Goal: Task Accomplishment & Management: Complete application form

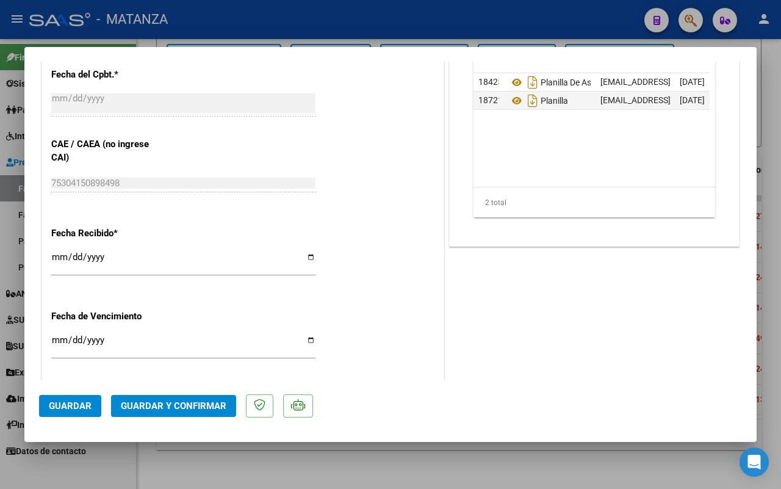
scroll to position [610, 0]
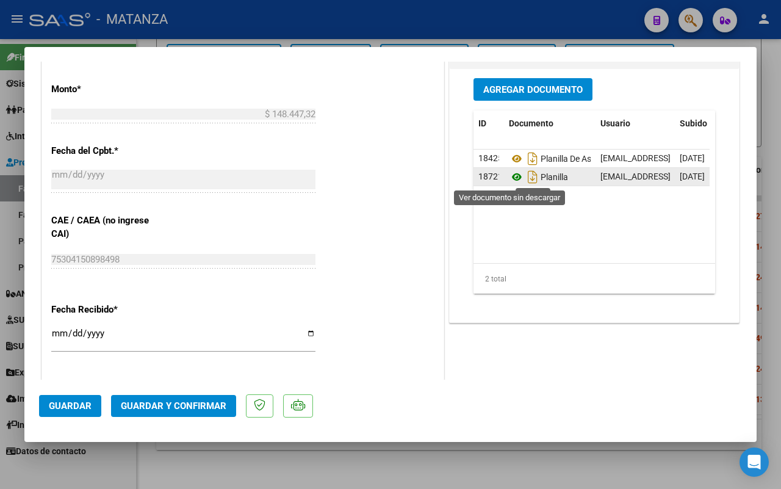
click at [510, 175] on icon at bounding box center [517, 177] width 16 height 15
click at [182, 408] on span "Guardar y Confirmar" at bounding box center [174, 405] width 106 height 11
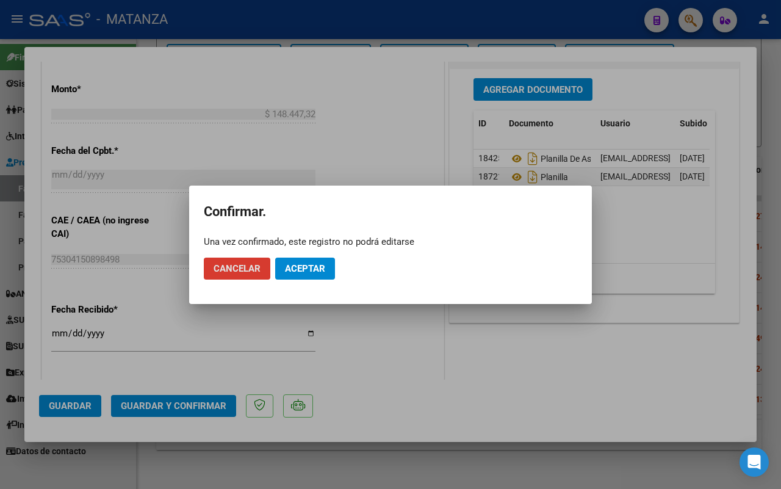
drag, startPoint x: 306, startPoint y: 266, endPoint x: 228, endPoint y: 483, distance: 230.8
click at [305, 266] on span "Aceptar" at bounding box center [305, 268] width 40 height 11
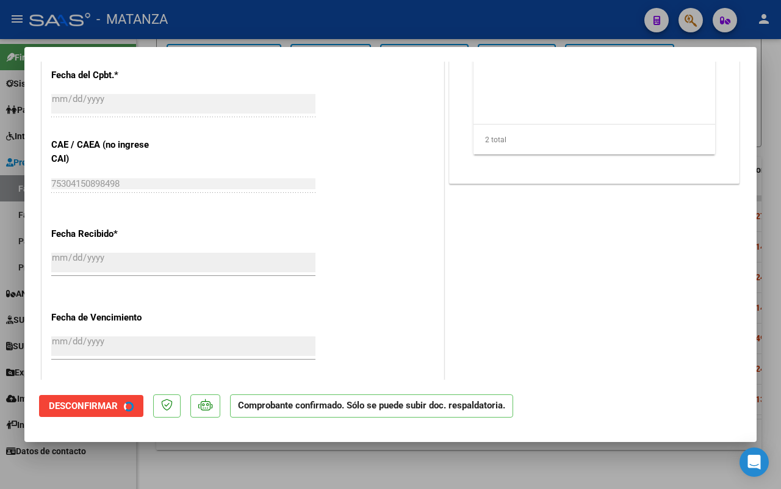
scroll to position [534, 0]
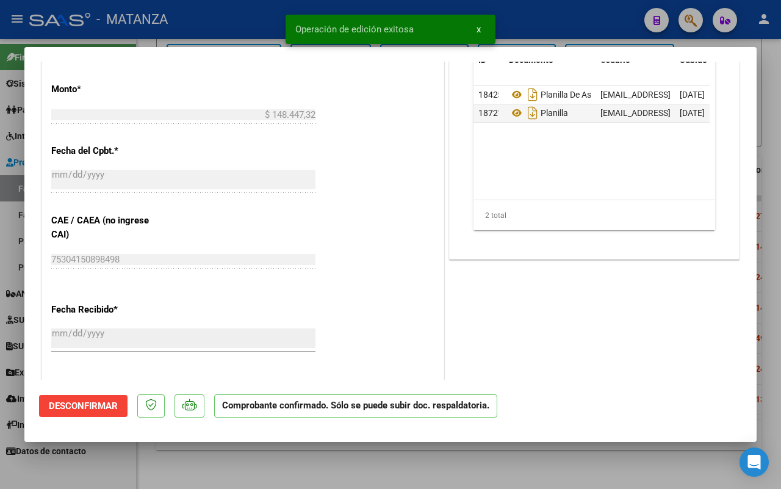
click at [260, 467] on div at bounding box center [390, 244] width 781 height 489
type input "$ 0,00"
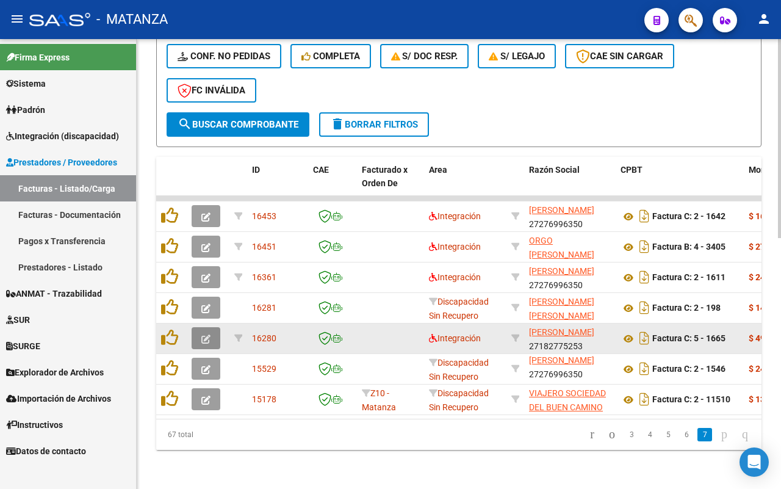
click at [202, 334] on icon "button" at bounding box center [205, 338] width 9 height 9
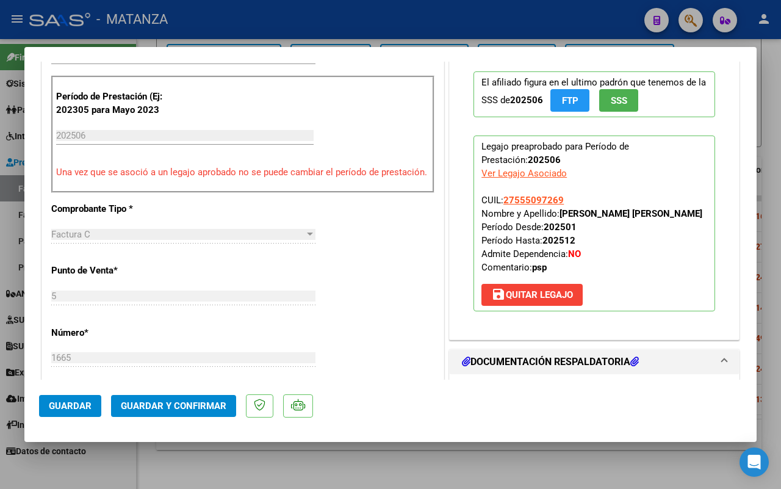
scroll to position [534, 0]
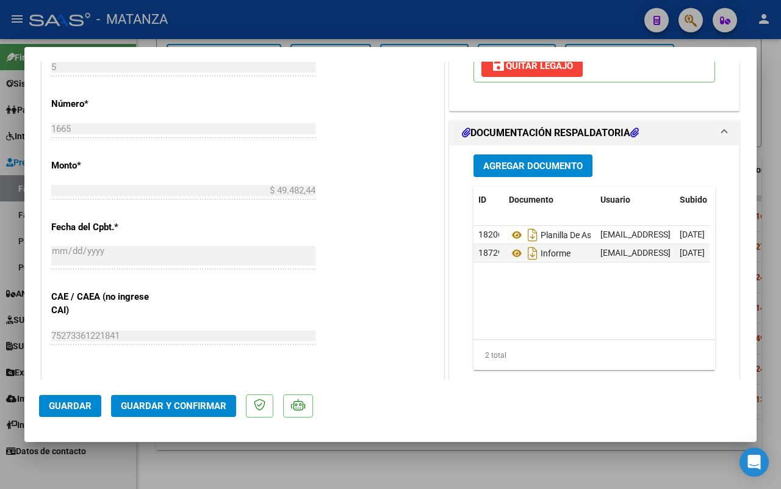
click at [173, 410] on button "Guardar y Confirmar" at bounding box center [173, 406] width 125 height 22
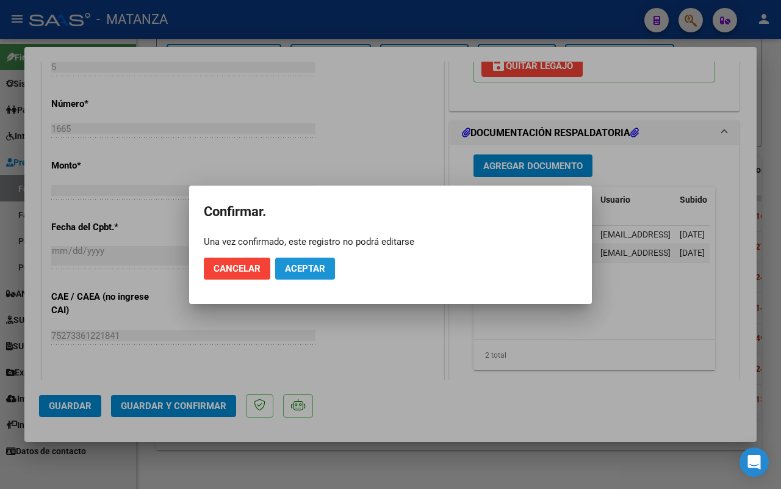
drag, startPoint x: 299, startPoint y: 265, endPoint x: 293, endPoint y: 260, distance: 7.3
click at [297, 266] on span "Aceptar" at bounding box center [305, 268] width 40 height 11
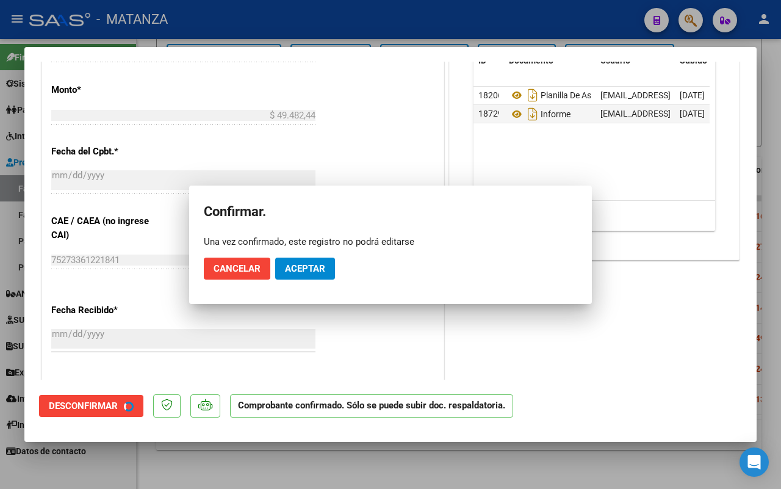
scroll to position [547, 0]
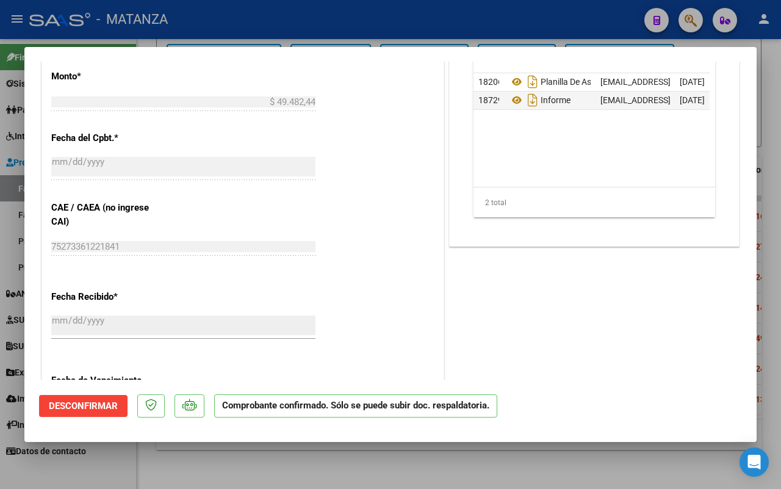
click at [201, 459] on div at bounding box center [390, 244] width 781 height 489
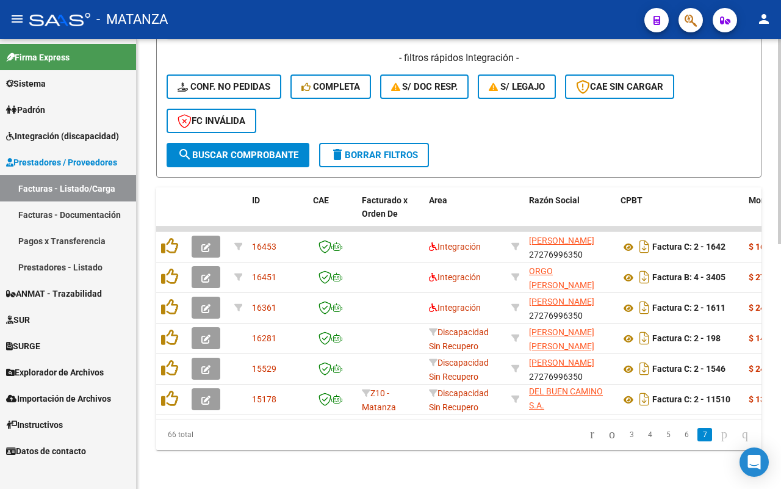
scroll to position [29, 0]
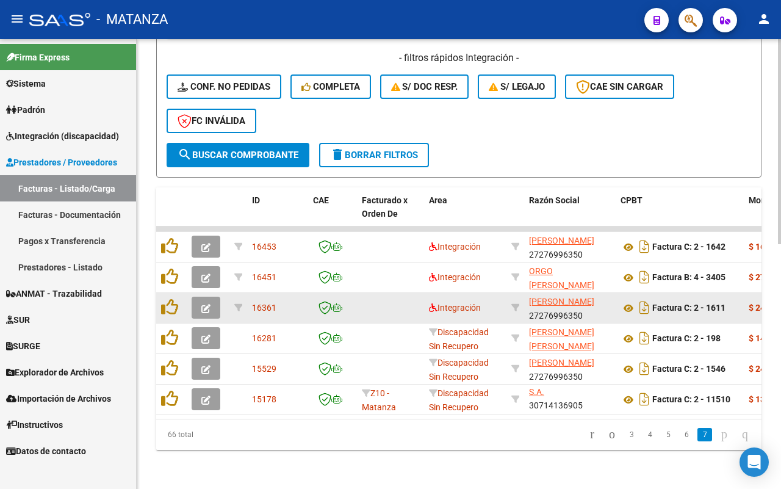
click at [198, 296] on button "button" at bounding box center [206, 307] width 29 height 22
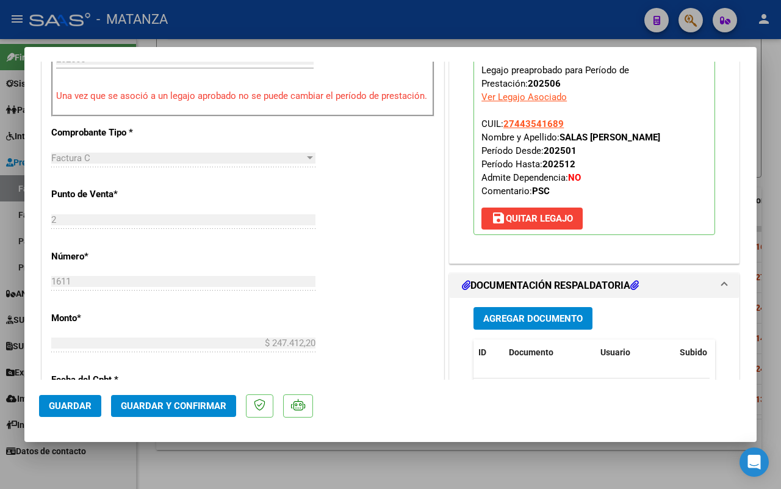
scroll to position [534, 0]
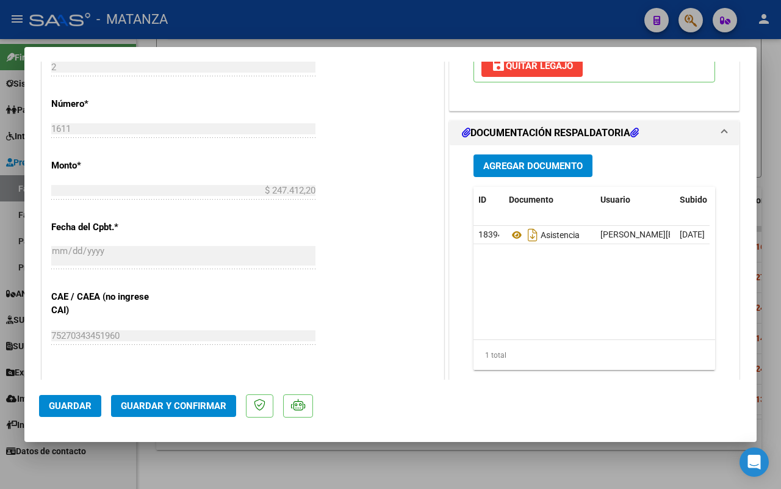
click at [349, 470] on div at bounding box center [390, 244] width 781 height 489
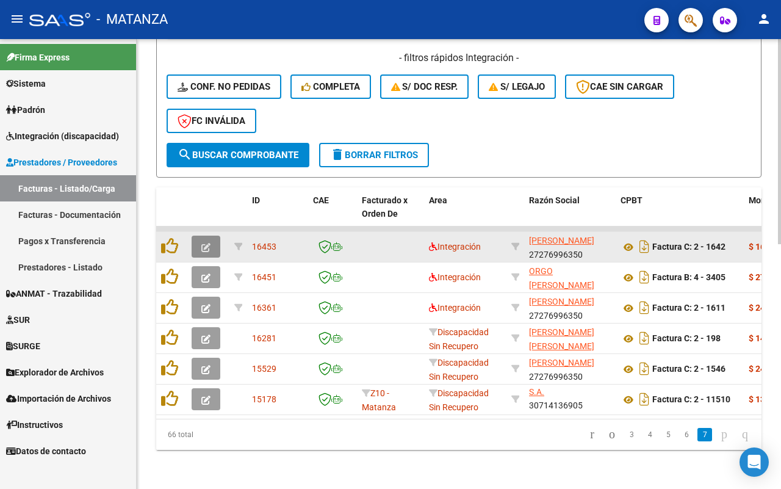
click at [202, 235] on button "button" at bounding box center [206, 246] width 29 height 22
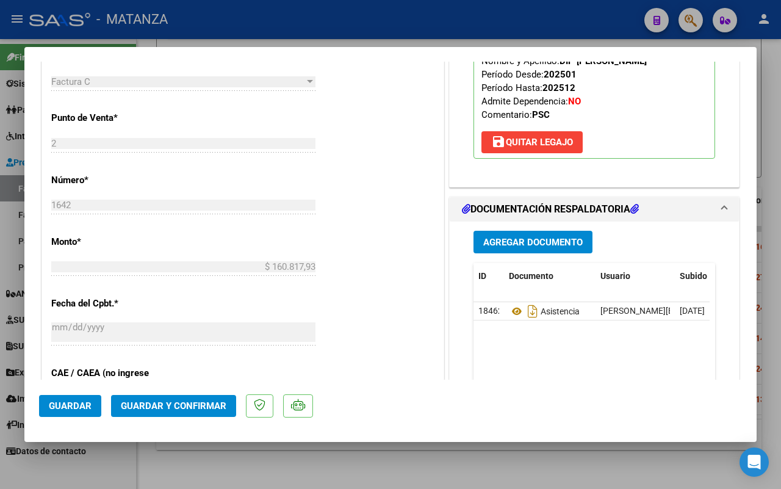
scroll to position [610, 0]
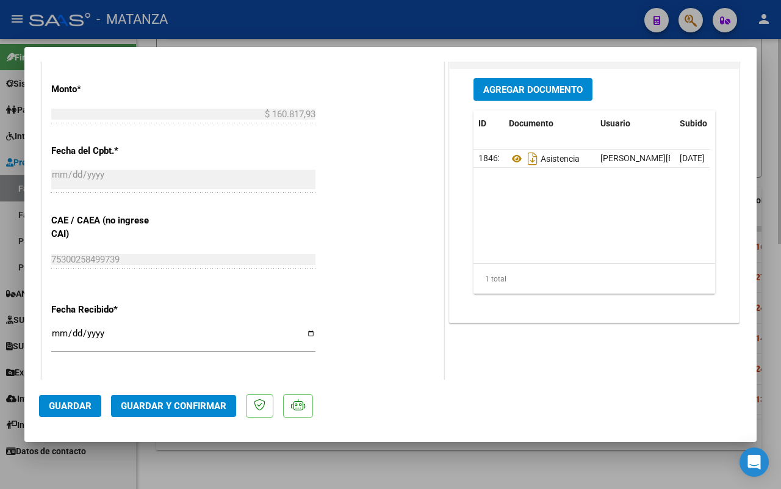
drag, startPoint x: 278, startPoint y: 472, endPoint x: 281, endPoint y: 462, distance: 9.6
click at [281, 469] on div at bounding box center [390, 244] width 781 height 489
type input "$ 0,00"
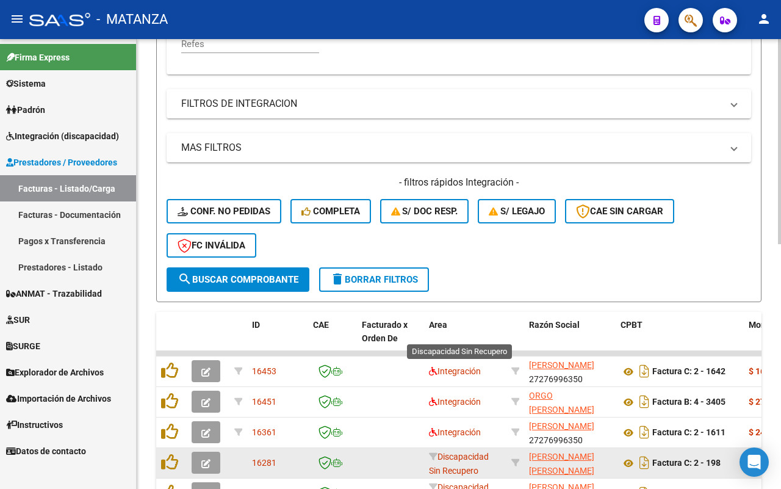
scroll to position [535, 0]
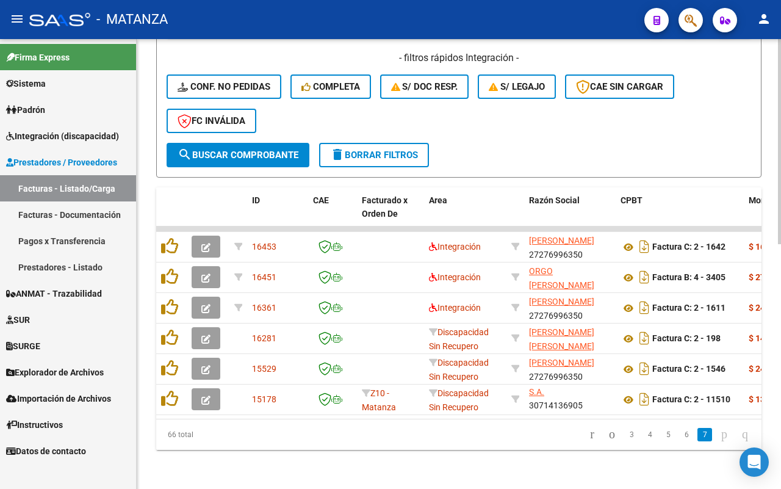
click at [607, 431] on icon "go to previous page" at bounding box center [612, 433] width 10 height 15
click at [593, 431] on div "66 total 3 4 5 6 7" at bounding box center [458, 434] width 605 height 31
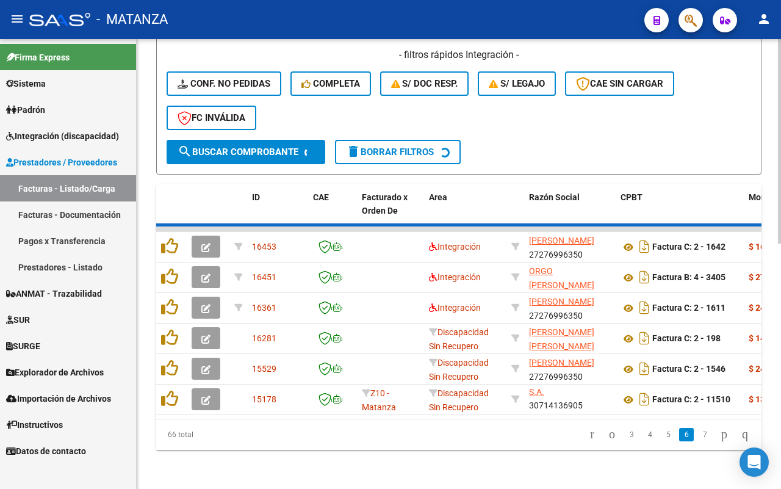
click at [593, 431] on div "66 total 3 4 5 6 7" at bounding box center [458, 434] width 605 height 31
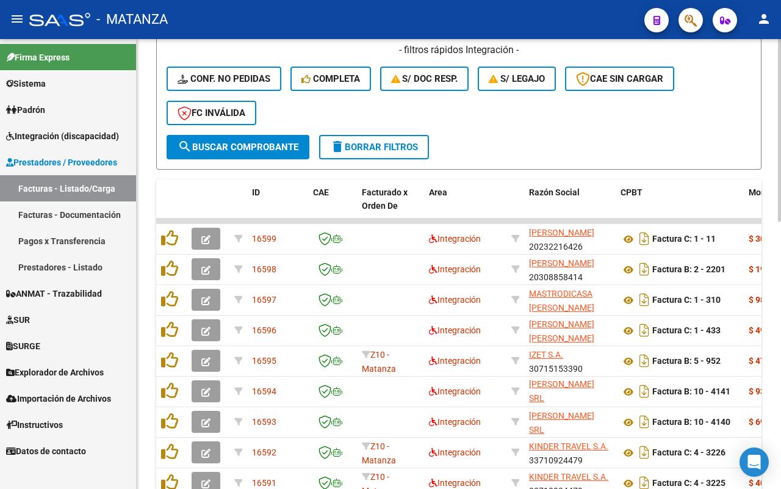
scroll to position [657, 0]
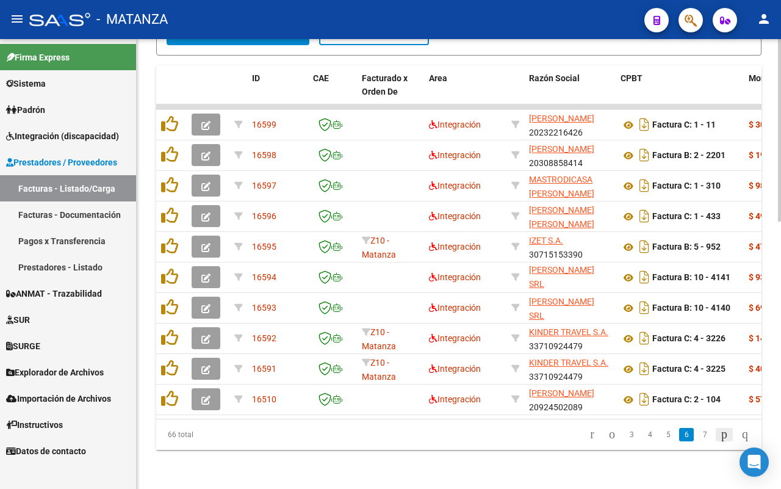
click at [719, 435] on icon "go to next page" at bounding box center [724, 433] width 10 height 15
click at [714, 435] on div "66 total 3 4 5 6 7" at bounding box center [458, 434] width 605 height 31
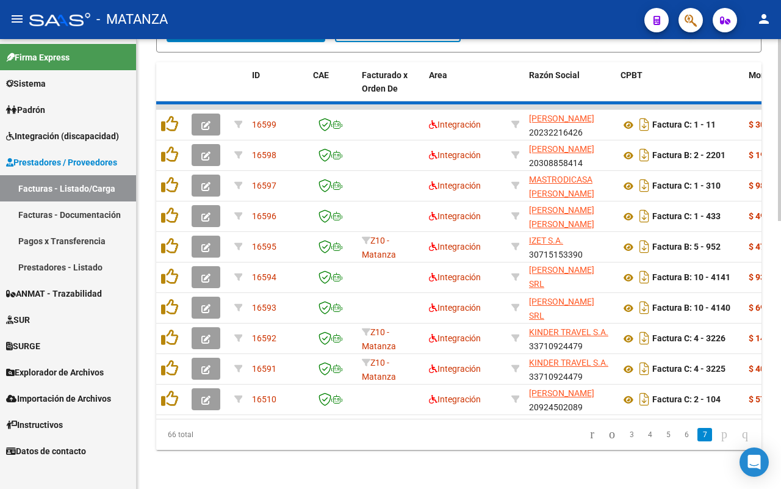
click at [714, 435] on div "66 total 3 4 5 6 7" at bounding box center [458, 434] width 605 height 31
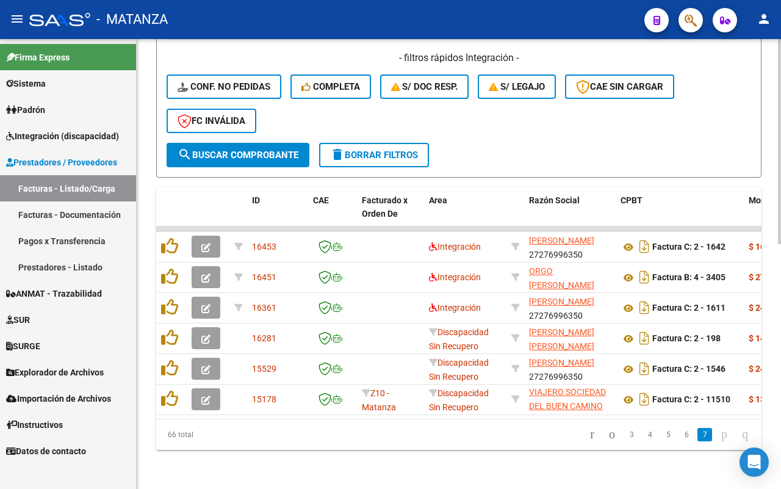
click at [740, 437] on icon "go to last page" at bounding box center [745, 433] width 10 height 15
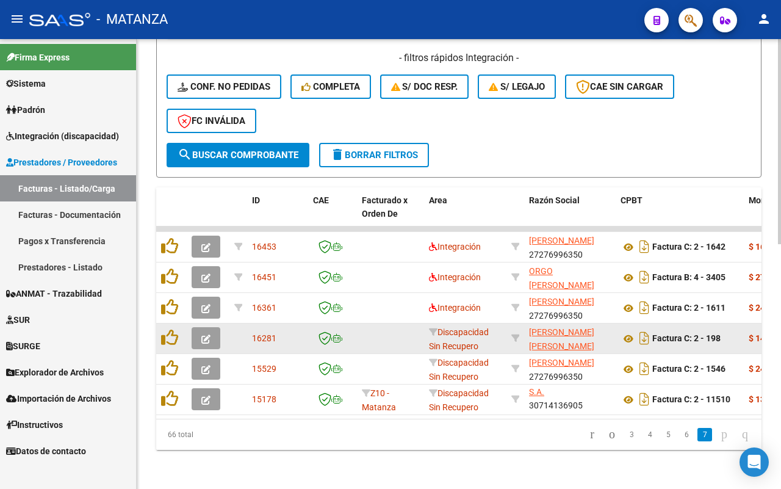
click at [206, 334] on icon "button" at bounding box center [205, 338] width 9 height 9
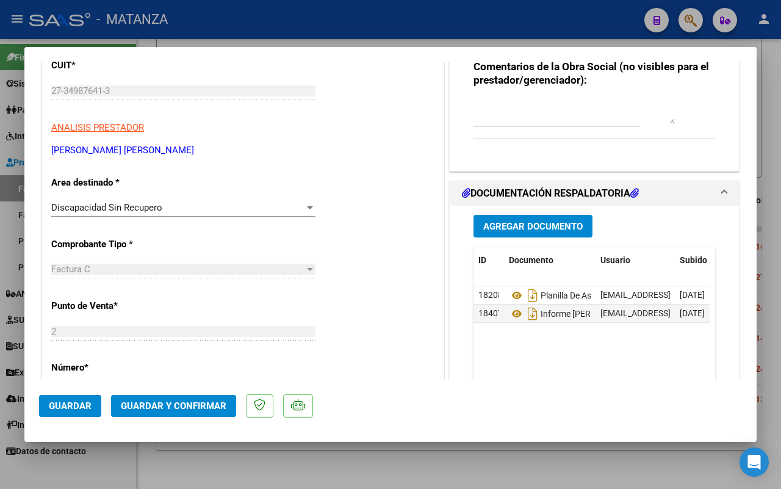
scroll to position [229, 0]
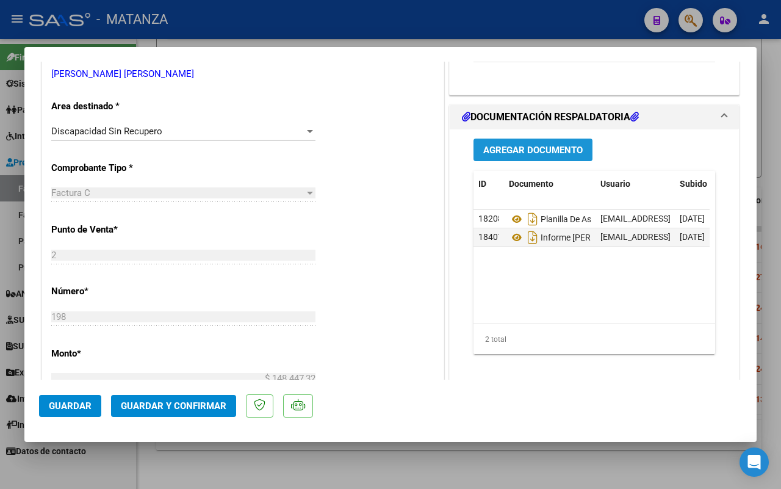
click at [534, 148] on span "Agregar Documento" at bounding box center [532, 150] width 99 height 11
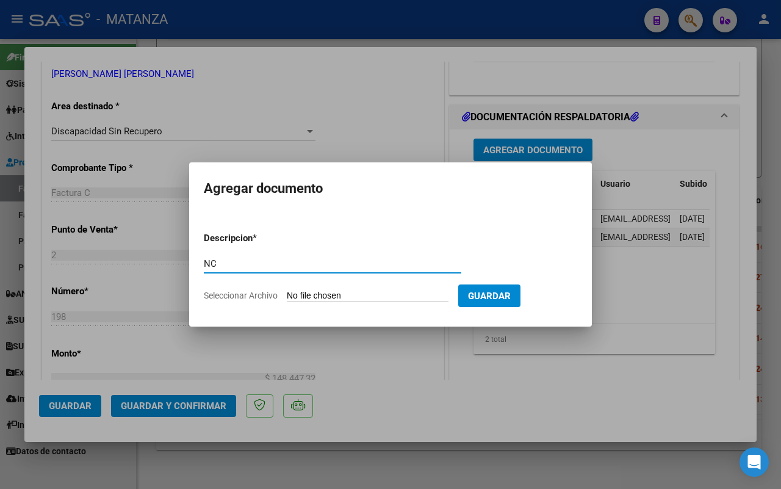
type input "NC"
click at [351, 291] on input "Seleccionar Archivo" at bounding box center [368, 296] width 162 height 12
type input "C:\fakepath\NC DE FC 198 - [PERSON_NAME].pdf"
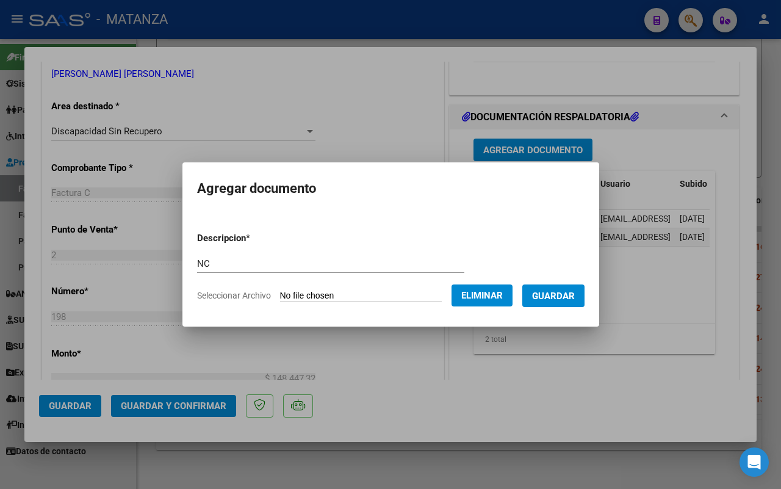
click at [569, 293] on span "Guardar" at bounding box center [553, 295] width 43 height 11
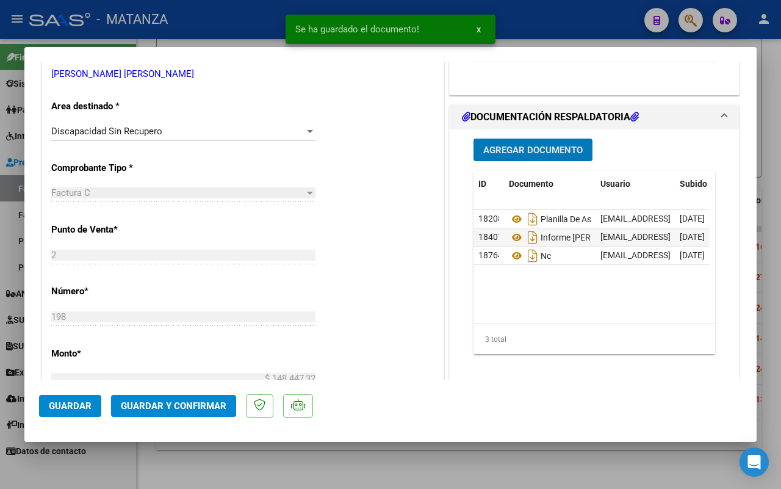
scroll to position [76, 0]
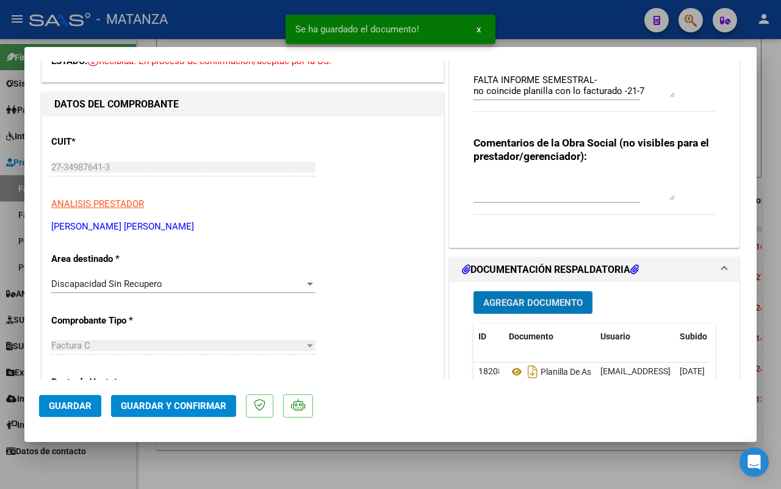
click at [190, 404] on span "Guardar y Confirmar" at bounding box center [174, 405] width 106 height 11
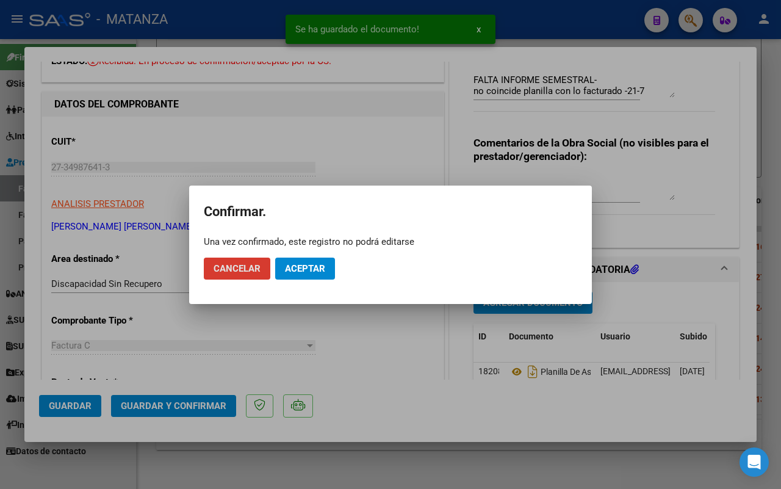
click at [312, 263] on span "Aceptar" at bounding box center [305, 268] width 40 height 11
